Goal: Task Accomplishment & Management: Manage account settings

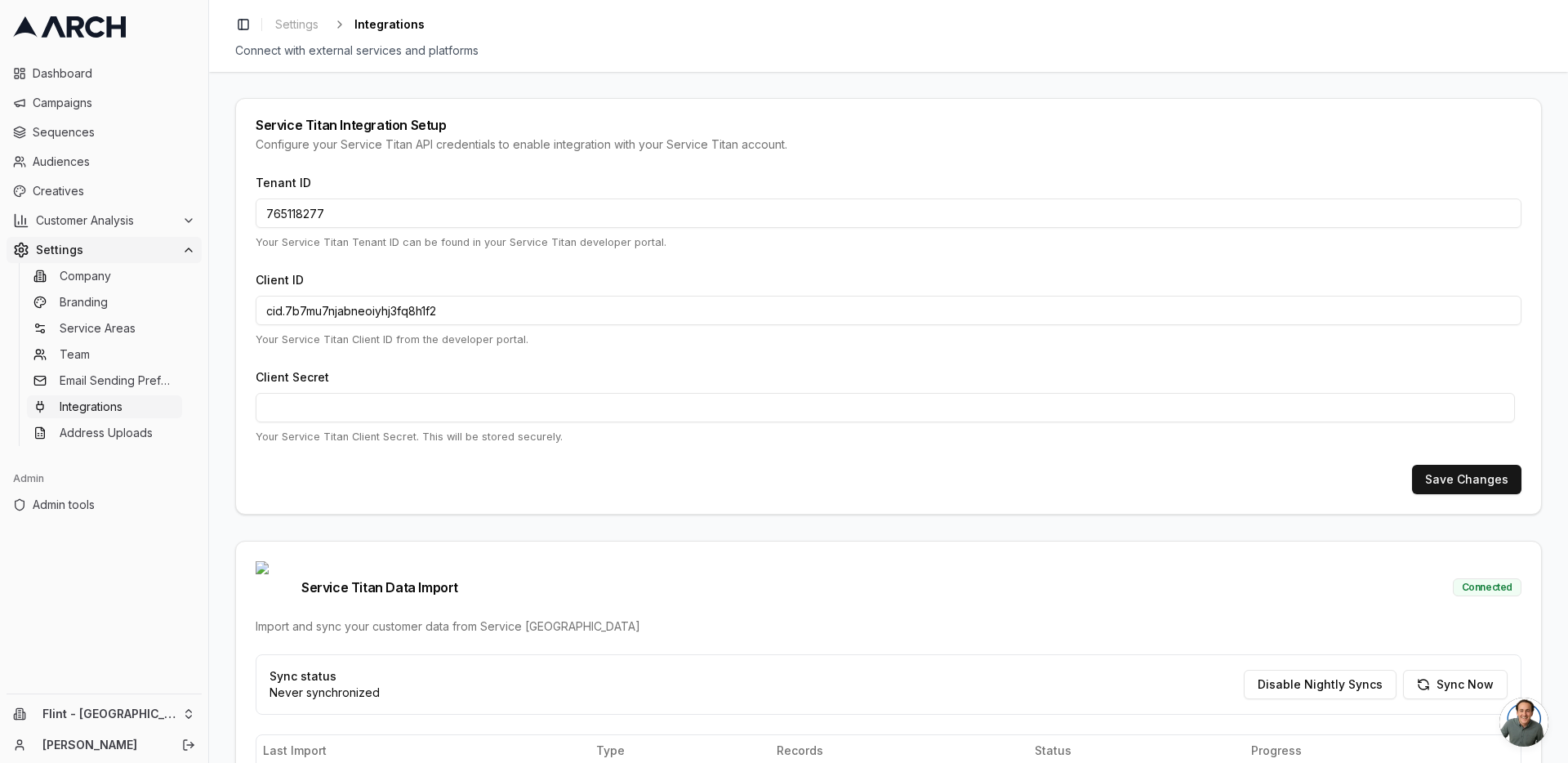
click at [214, 445] on div "Service Titan Integration Setup Configure your Service Titan API credentials to…" at bounding box center [889, 418] width 1359 height 691
click at [141, 399] on link "Integrations" at bounding box center [104, 406] width 155 height 23
click at [97, 29] on icon at bounding box center [69, 27] width 113 height 21
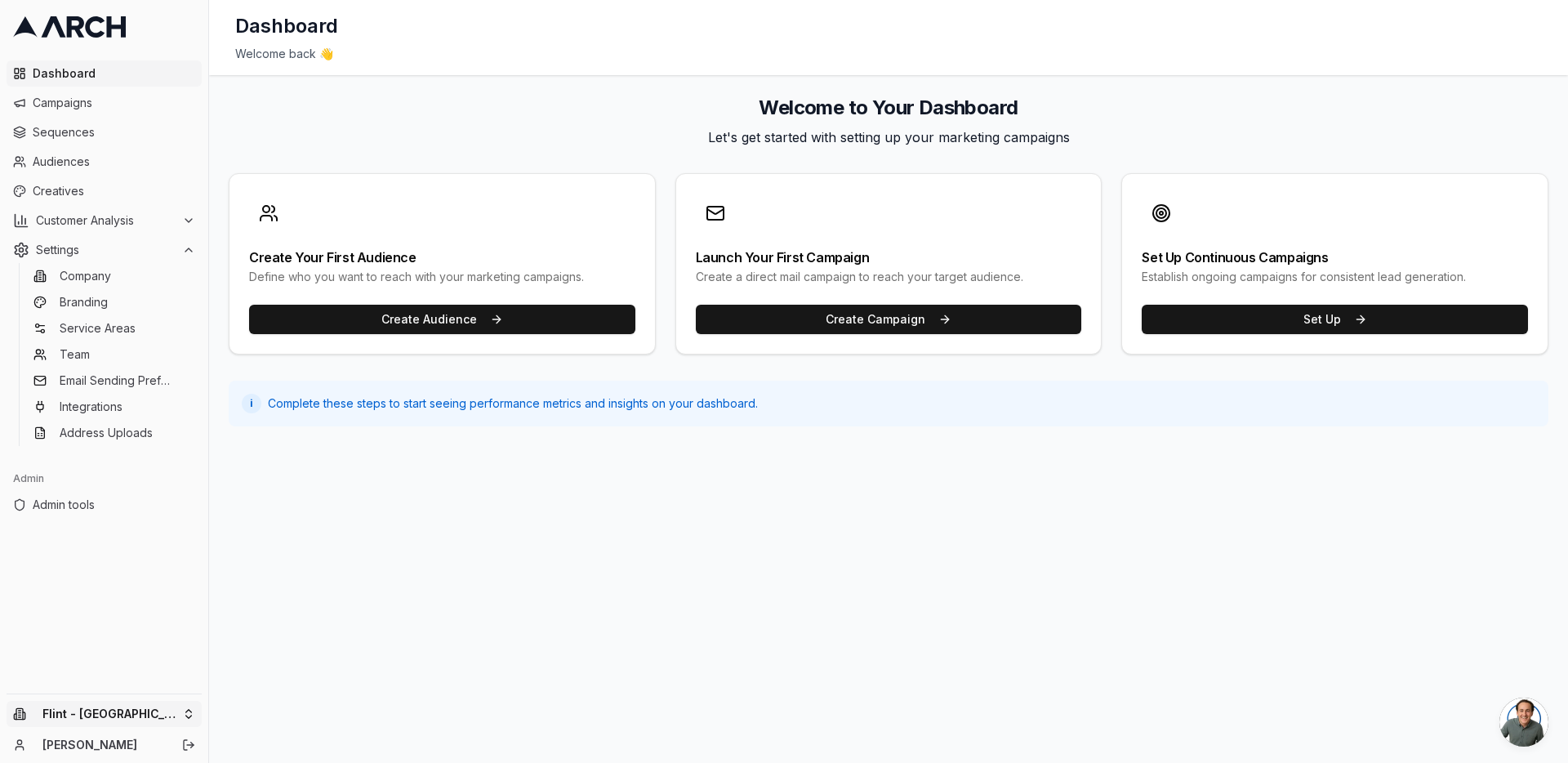
click at [179, 710] on html "Dashboard Campaigns Sequences Audiences Creatives Customer Analysis Settings Co…" at bounding box center [784, 381] width 1568 height 763
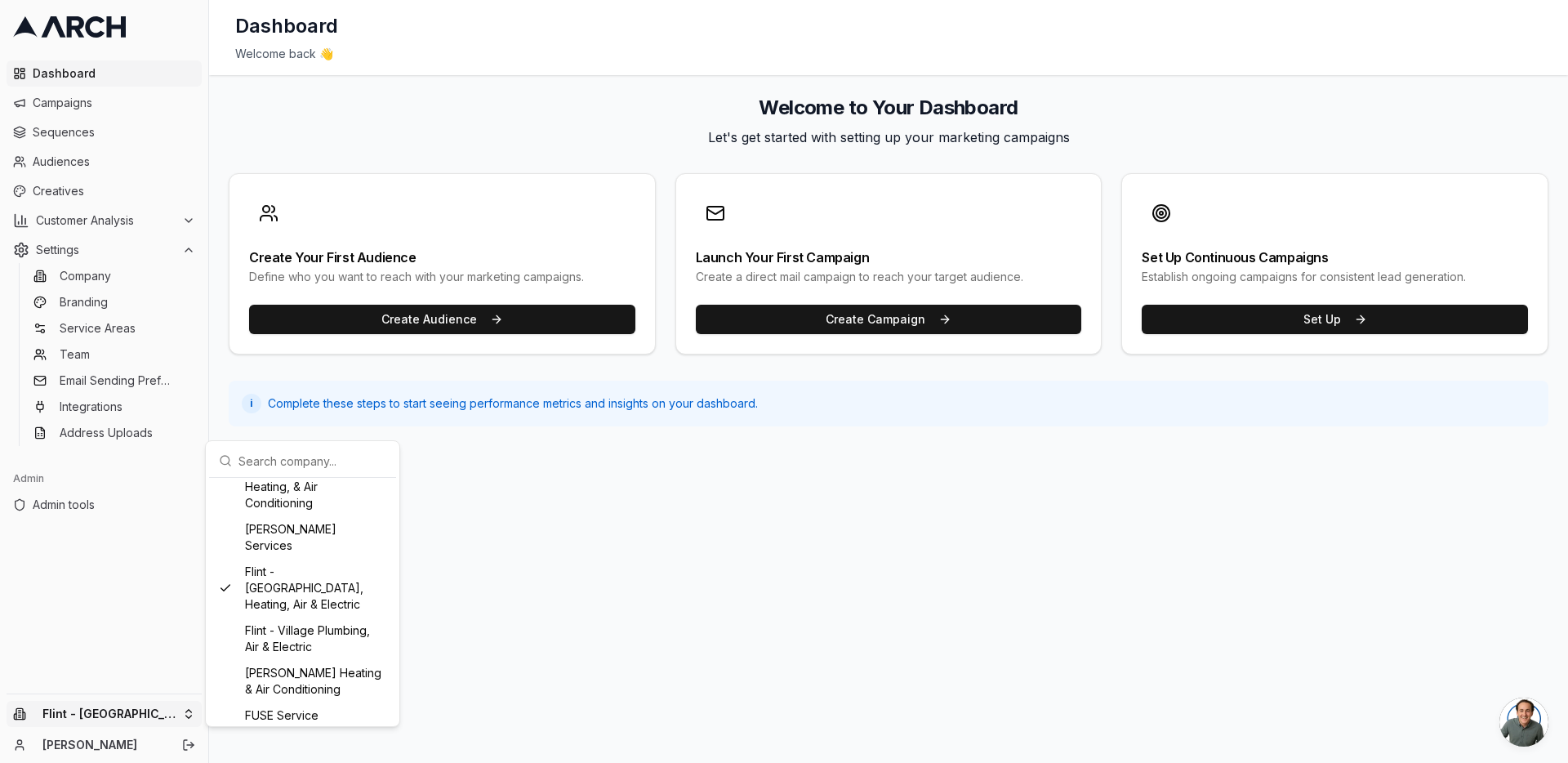
scroll to position [831, 0]
click at [75, 414] on html "Dashboard Campaigns Sequences Audiences Creatives Customer Analysis Settings Co…" at bounding box center [784, 381] width 1568 height 763
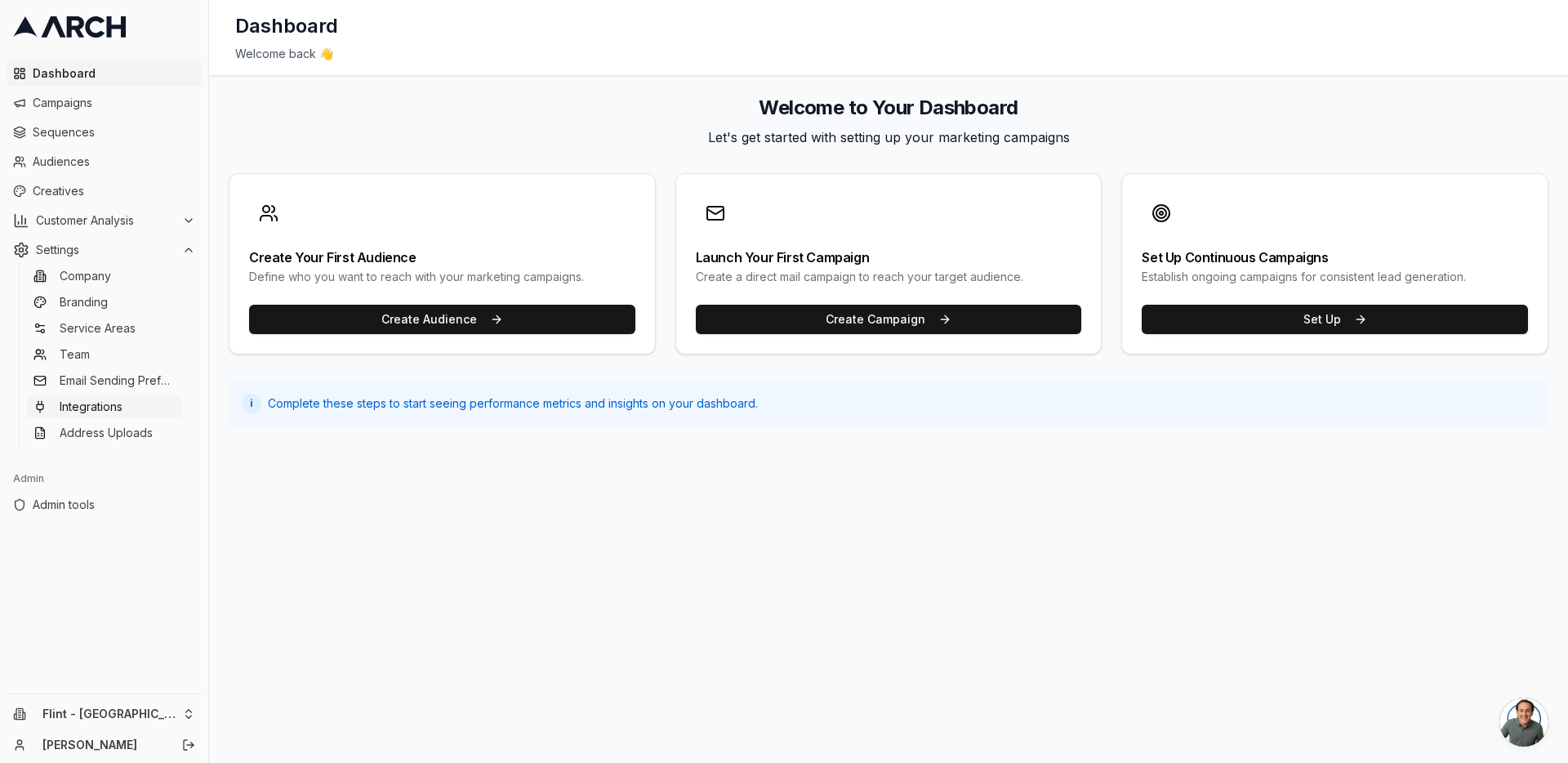
click at [82, 405] on span "Integrations" at bounding box center [91, 406] width 62 height 16
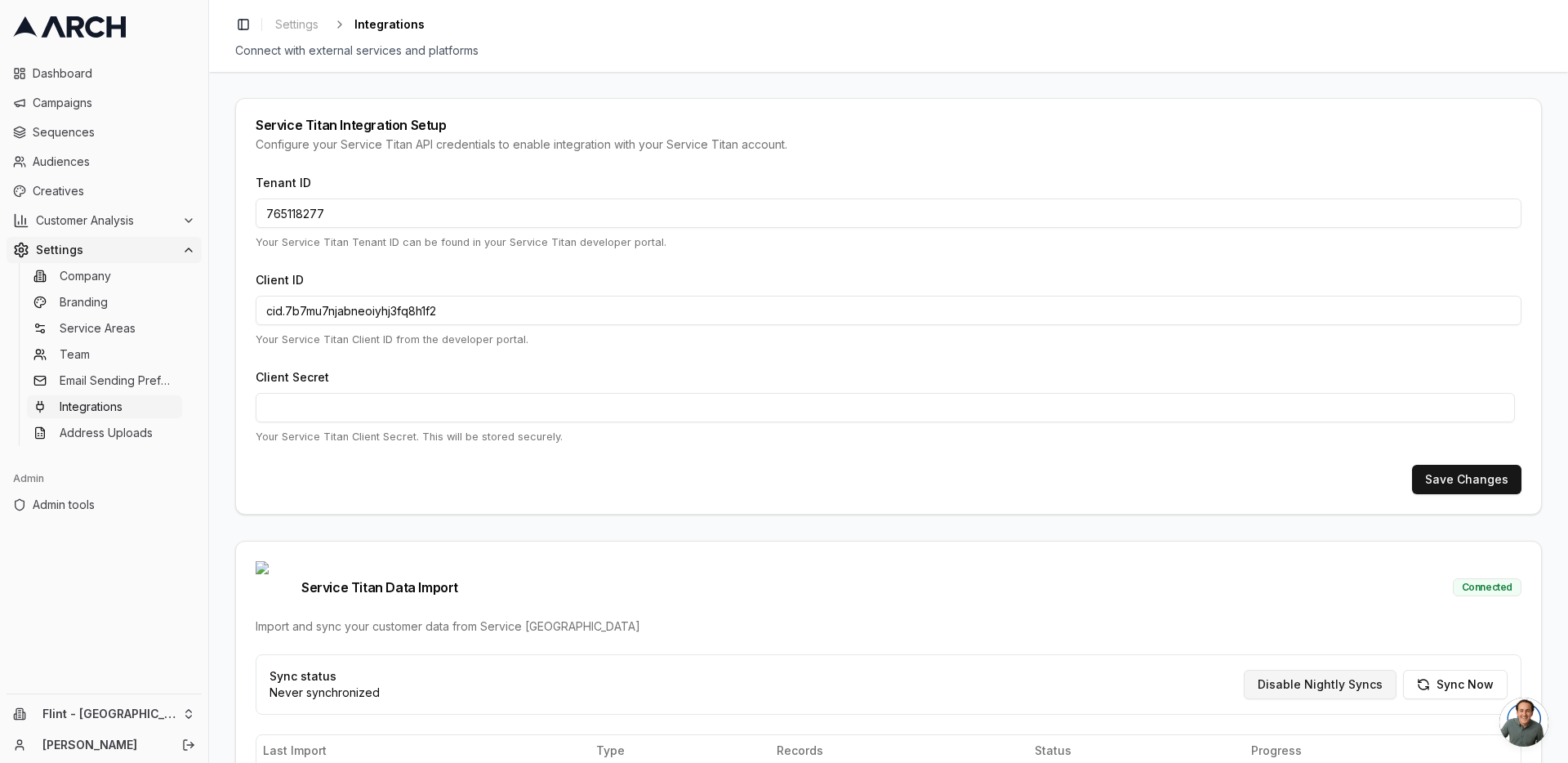
click at [1282, 670] on button "Disable Nightly Syncs" at bounding box center [1320, 685] width 153 height 30
click at [187, 708] on html "Dashboard Campaigns Sequences Audiences Creatives Customer Analysis Settings Co…" at bounding box center [784, 381] width 1568 height 763
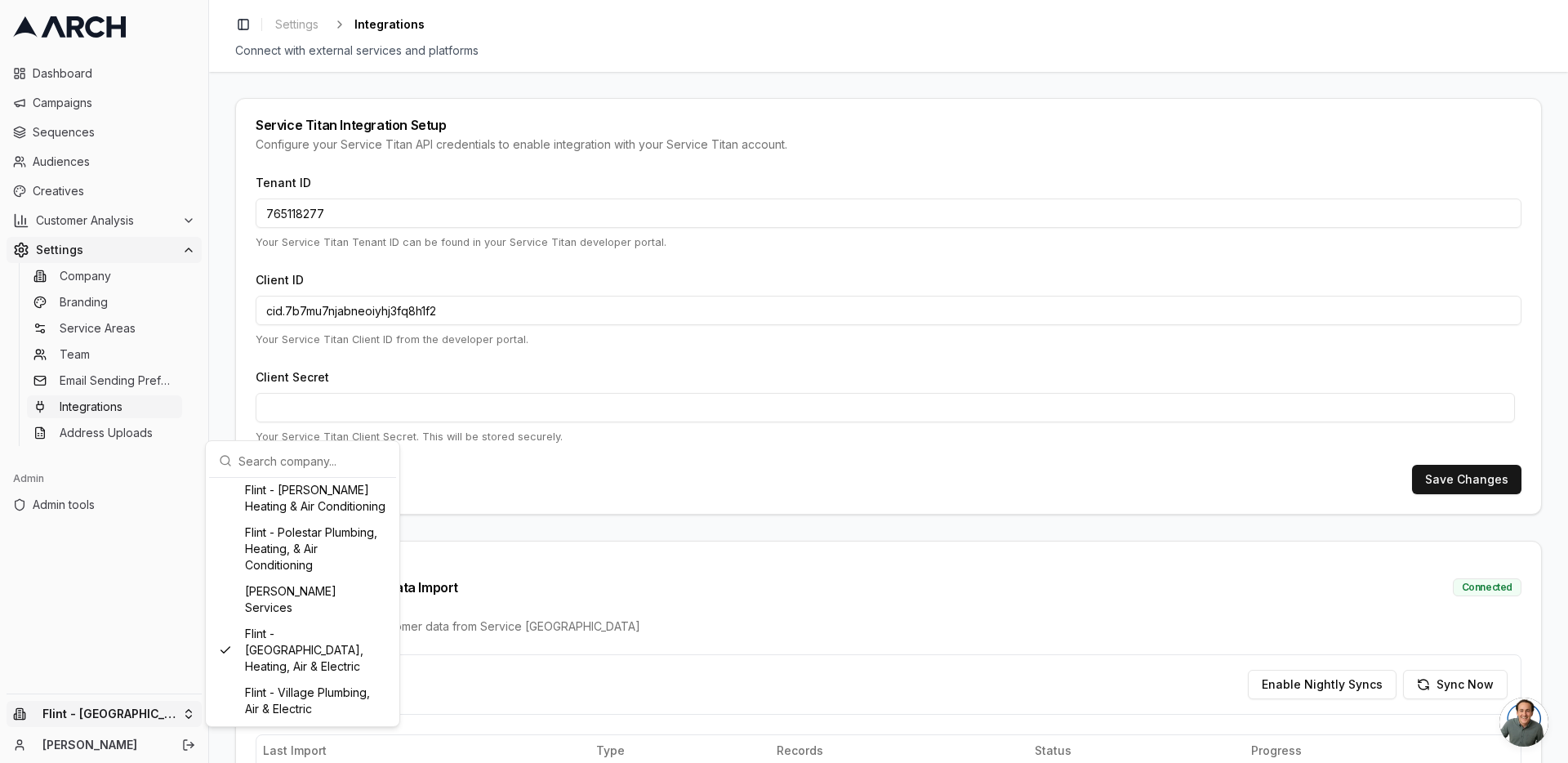
scroll to position [839, 0]
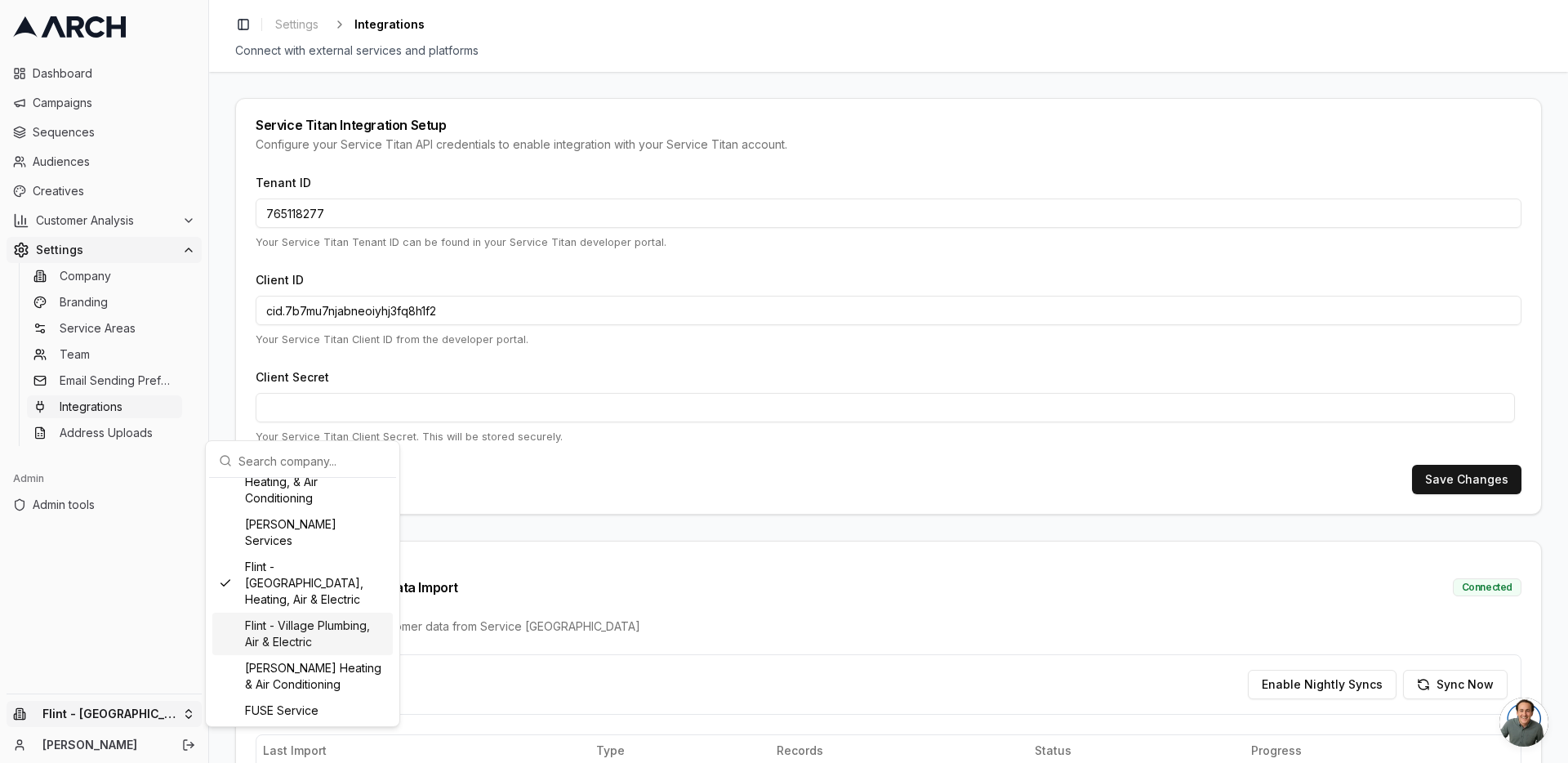
click at [280, 655] on div "Flint - Village Plumbing, Air & Electric" at bounding box center [303, 634] width 180 height 43
